Goal: Check status

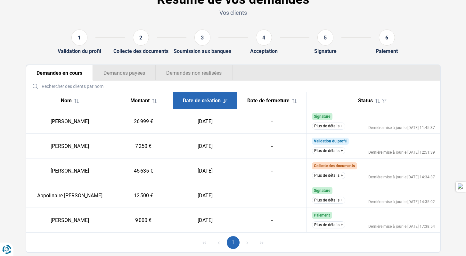
scroll to position [58, 0]
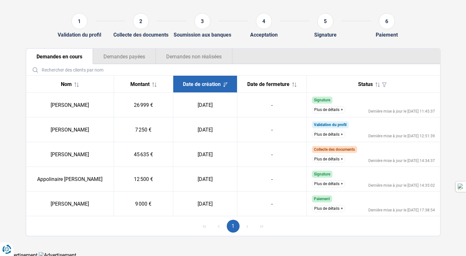
click at [332, 135] on button "Plus de détails" at bounding box center [328, 134] width 33 height 7
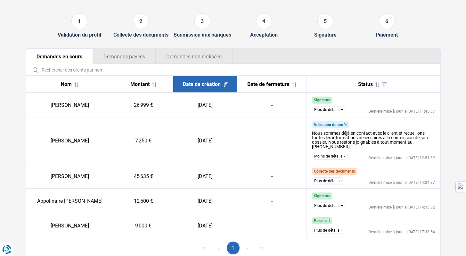
click at [324, 120] on td "Validation du profil Nous sommes déjà en contact avec le client et recueillons …" at bounding box center [373, 140] width 133 height 46
click at [338, 156] on button "Moins de détails" at bounding box center [329, 155] width 35 height 7
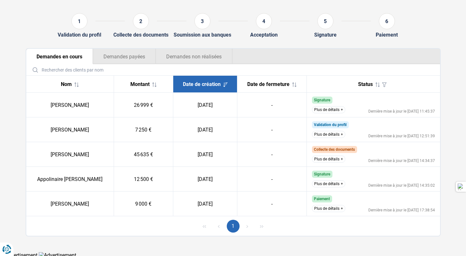
click at [331, 133] on button "Plus de détails" at bounding box center [328, 134] width 33 height 7
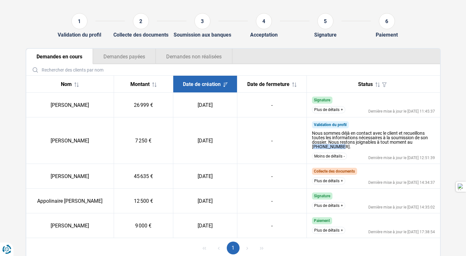
drag, startPoint x: 316, startPoint y: 147, endPoint x: 355, endPoint y: 149, distance: 39.4
click at [355, 149] on div "Nous sommes déjà en contact avec le client et recueillons toutes les informatio…" at bounding box center [373, 139] width 123 height 22
drag, startPoint x: 342, startPoint y: 148, endPoint x: 310, endPoint y: 146, distance: 32.7
click at [310, 146] on td "Validation du profil Nous sommes déjà en contact avec le client et recueillons …" at bounding box center [373, 140] width 133 height 46
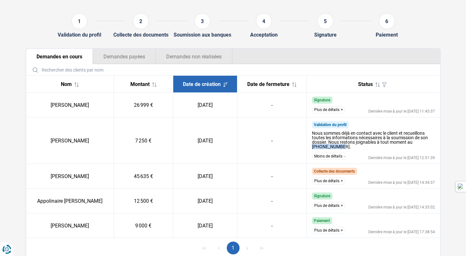
click at [343, 155] on button "Moins de détails" at bounding box center [329, 155] width 35 height 7
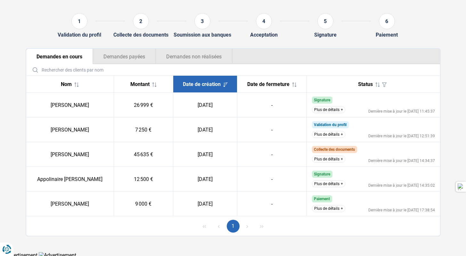
click at [337, 136] on button "Plus de détails" at bounding box center [328, 134] width 33 height 7
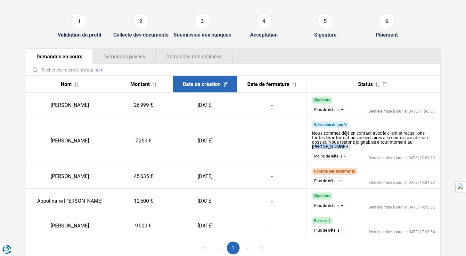
click at [343, 146] on div "Nous sommes déjà en contact avec le client et recueillons toutes les informatio…" at bounding box center [373, 140] width 123 height 18
drag, startPoint x: 341, startPoint y: 147, endPoint x: 312, endPoint y: 147, distance: 28.8
click at [312, 147] on div "Nous sommes déjà en contact avec le client et recueillons toutes les informatio…" at bounding box center [373, 140] width 123 height 18
drag, startPoint x: 54, startPoint y: 141, endPoint x: 220, endPoint y: 146, distance: 165.9
click at [220, 146] on tr "[PERSON_NAME] 7 250 € [DATE] - Validation du profil Nous sommes déjà en contact…" at bounding box center [233, 140] width 414 height 46
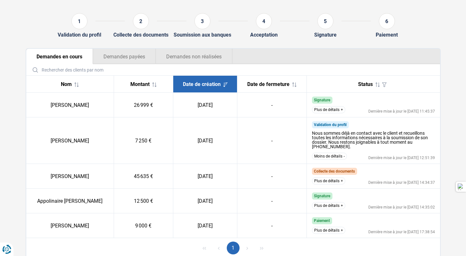
click at [224, 141] on td "[DATE]" at bounding box center [205, 140] width 64 height 46
drag, startPoint x: 319, startPoint y: 146, endPoint x: 327, endPoint y: 147, distance: 7.4
click at [327, 147] on div "Nous sommes déjà en contact avec le client et recueillons toutes les informatio…" at bounding box center [373, 140] width 123 height 18
click at [315, 147] on div "Nous sommes déjà en contact avec le client et recueillons toutes les informatio…" at bounding box center [373, 140] width 123 height 18
click at [319, 146] on div "Nous sommes déjà en contact avec le client et recueillons toutes les informatio…" at bounding box center [373, 140] width 123 height 18
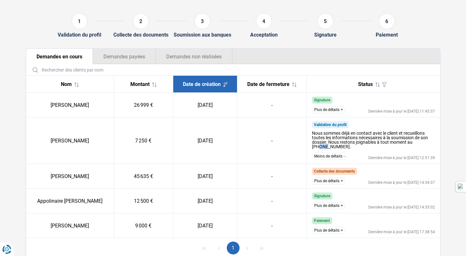
drag, startPoint x: 319, startPoint y: 147, endPoint x: 328, endPoint y: 146, distance: 8.7
click at [328, 146] on div "Nous sommes déjà en contact avec le client et recueillons toutes les informatio…" at bounding box center [373, 140] width 123 height 18
drag, startPoint x: 328, startPoint y: 146, endPoint x: 335, endPoint y: 148, distance: 7.5
click at [335, 148] on div "Nous sommes déjà en contact avec le client et recueillons toutes les informatio…" at bounding box center [373, 140] width 123 height 18
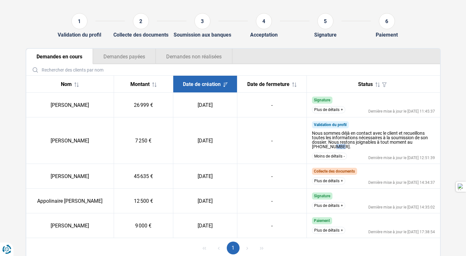
drag, startPoint x: 336, startPoint y: 147, endPoint x: 342, endPoint y: 147, distance: 6.4
click at [342, 147] on div "Nous sommes déjà en contact avec le client et recueillons toutes les informatio…" at bounding box center [373, 140] width 123 height 18
click at [343, 147] on div "Nous sommes déjà en contact avec le client et recueillons toutes les informatio…" at bounding box center [373, 140] width 123 height 18
drag, startPoint x: 341, startPoint y: 147, endPoint x: 315, endPoint y: 148, distance: 25.6
click at [315, 148] on div "Nous sommes déjà en contact avec le client et recueillons toutes les informatio…" at bounding box center [373, 140] width 123 height 18
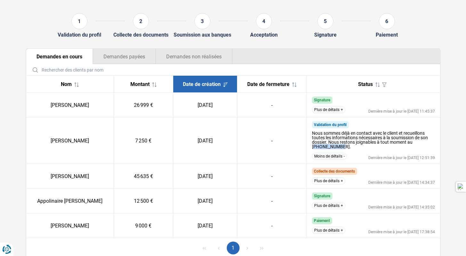
click at [344, 145] on div "Nous sommes déjà en contact avec le client et recueillons toutes les informatio…" at bounding box center [373, 140] width 123 height 18
click at [325, 155] on button "Moins de détails" at bounding box center [329, 155] width 35 height 7
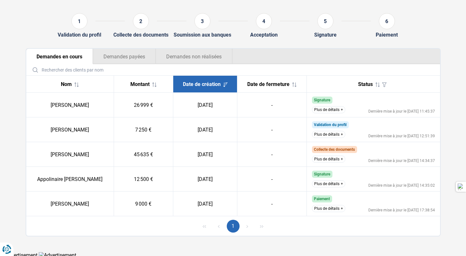
click at [331, 159] on button "Plus de détails" at bounding box center [328, 158] width 33 height 7
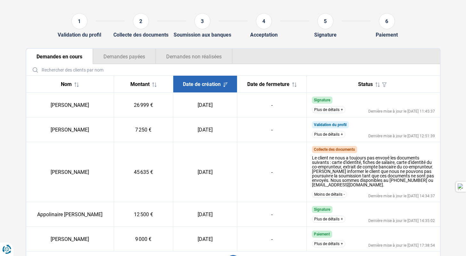
click at [334, 135] on button "Plus de détails" at bounding box center [328, 134] width 33 height 7
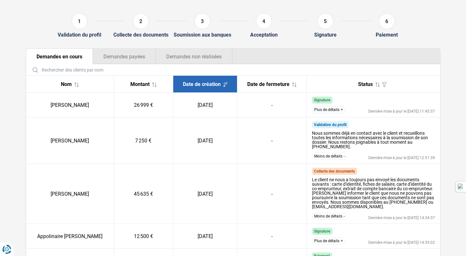
click at [330, 155] on button "Moins de détails" at bounding box center [329, 155] width 35 height 7
